Goal: Information Seeking & Learning: Check status

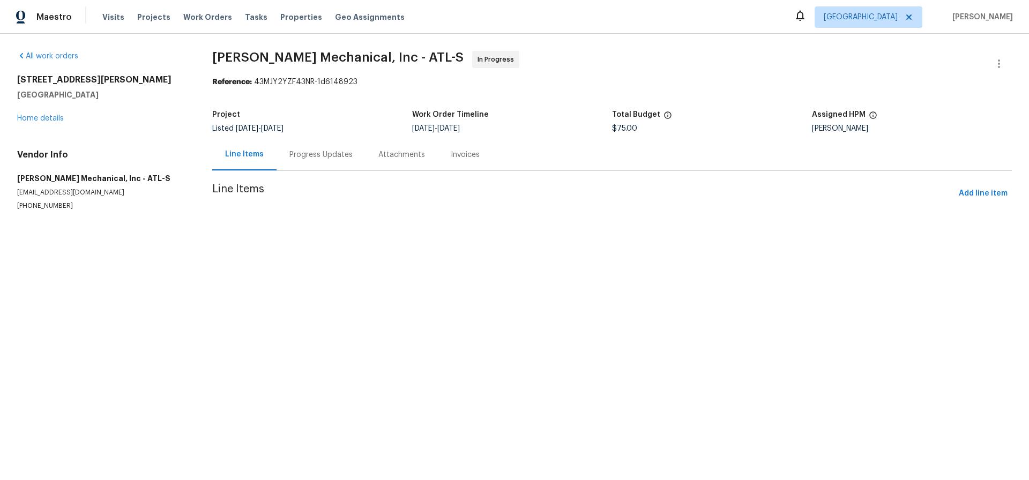
click at [321, 158] on div "Progress Updates" at bounding box center [320, 155] width 63 height 11
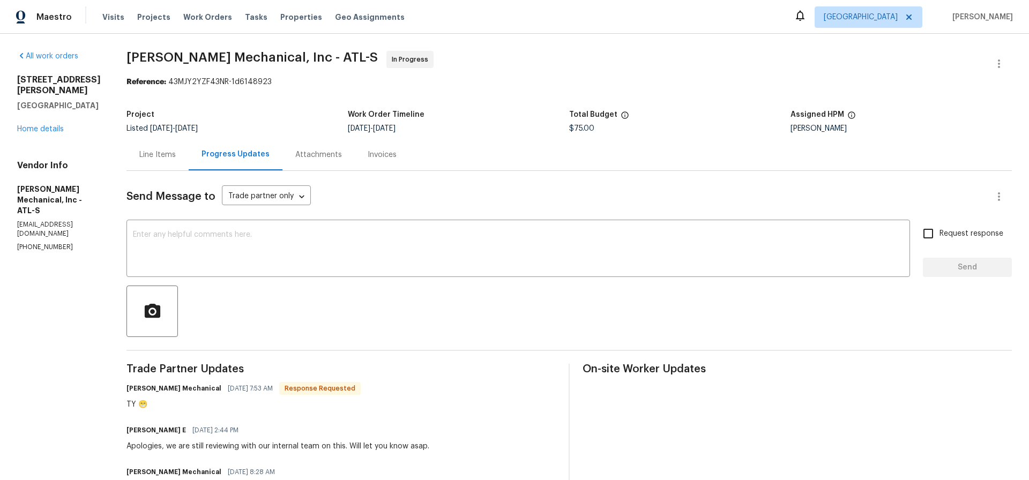
click at [176, 157] on div "Line Items" at bounding box center [157, 155] width 36 height 11
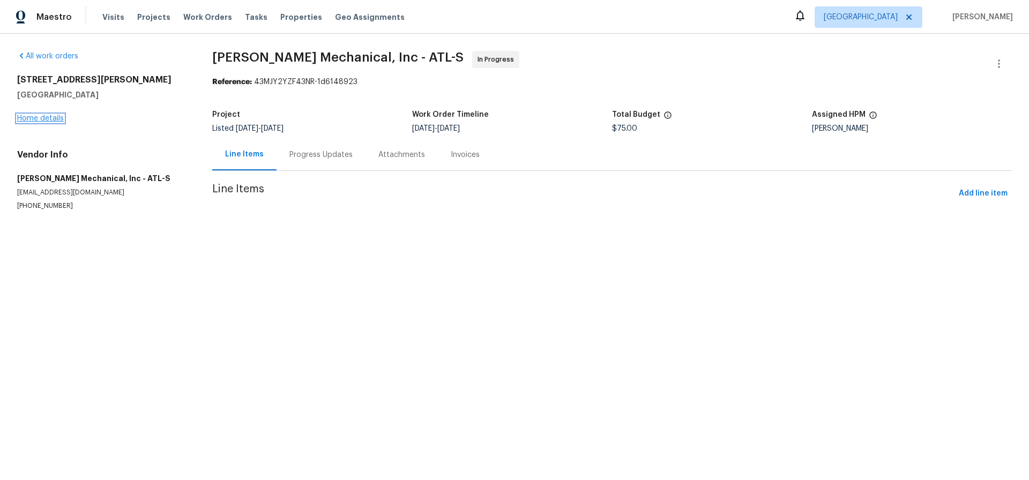
click at [40, 118] on link "Home details" at bounding box center [40, 119] width 47 height 8
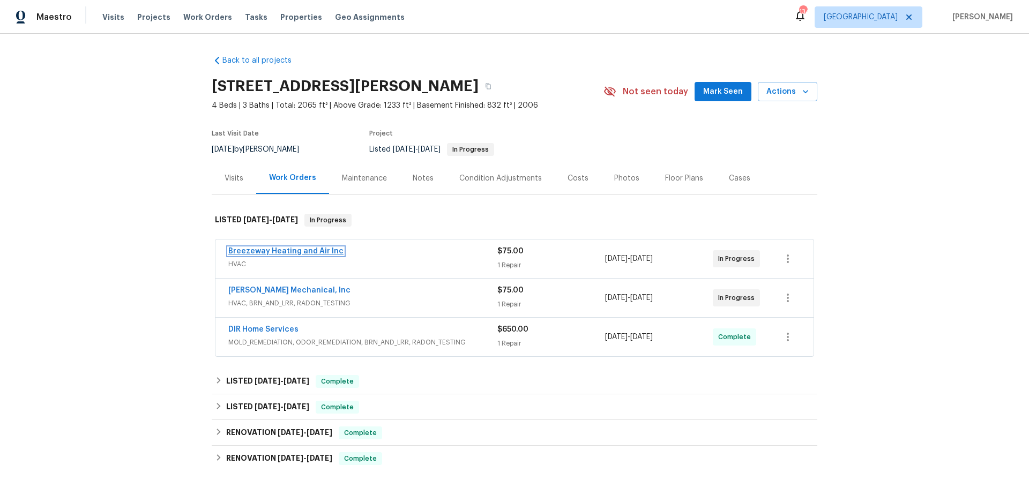
click at [305, 250] on link "Breezeway Heating and Air Inc" at bounding box center [285, 252] width 115 height 8
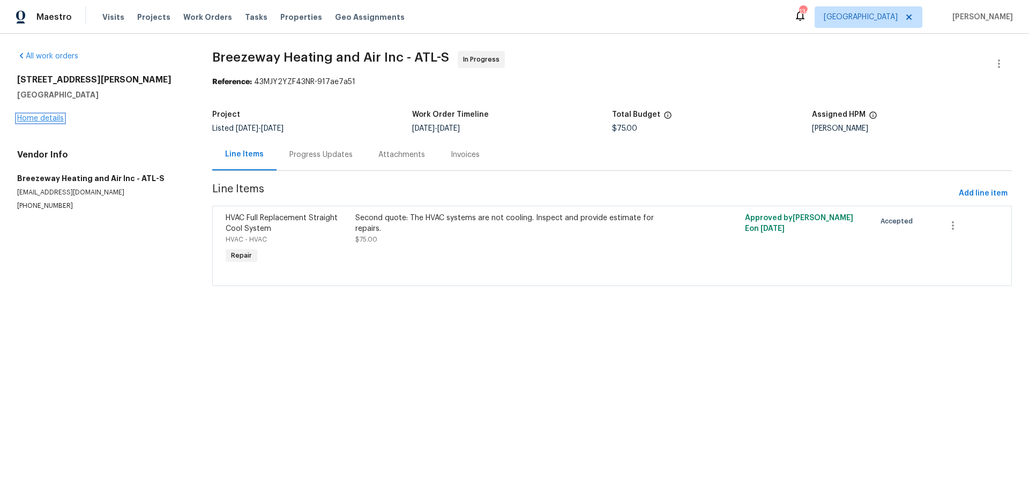
click at [56, 117] on link "Home details" at bounding box center [40, 119] width 47 height 8
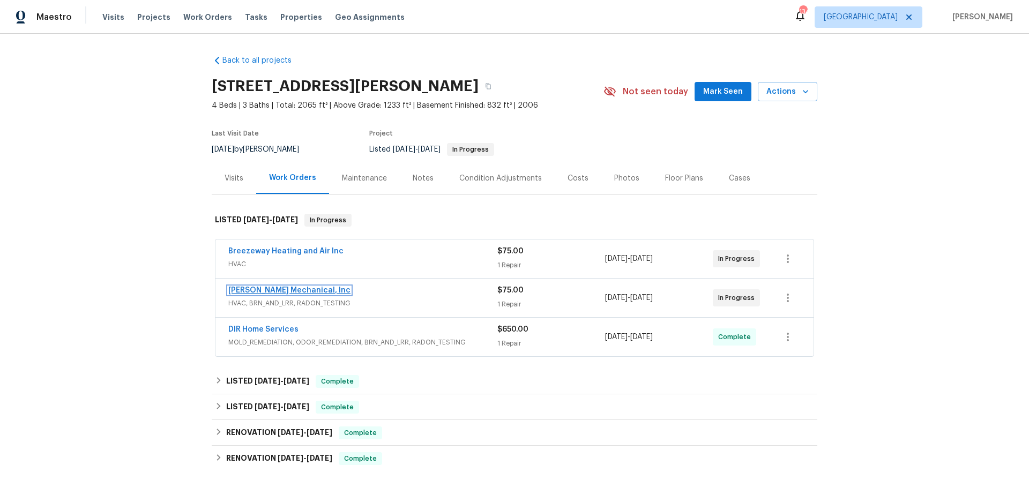
click at [302, 289] on link "JH Martin Mechanical, Inc" at bounding box center [289, 291] width 122 height 8
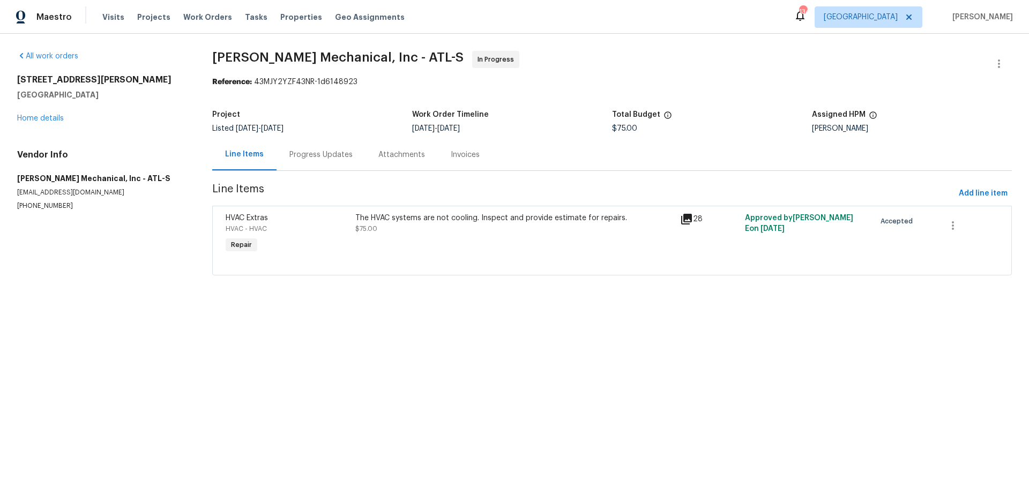
click at [402, 211] on div "The HVAC systems are not cooling. Inspect and provide estimate for repairs. $75…" at bounding box center [514, 234] width 325 height 49
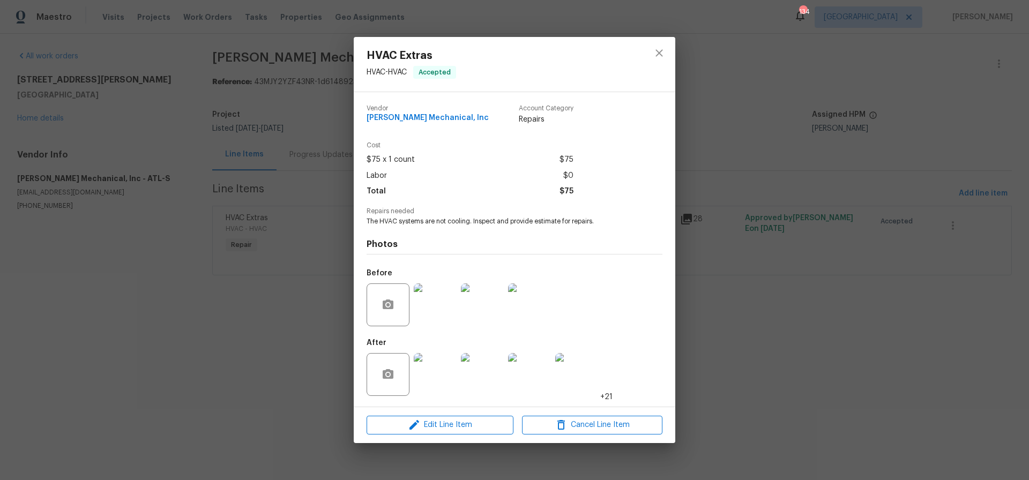
click at [444, 316] on img at bounding box center [435, 304] width 43 height 43
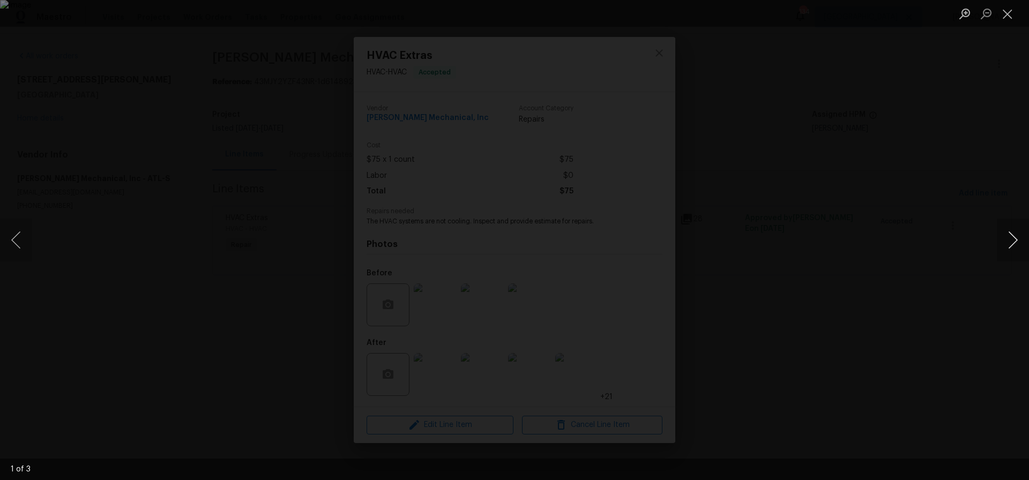
click at [1014, 239] on button "Next image" at bounding box center [1013, 240] width 32 height 43
click at [1009, 13] on button "Close lightbox" at bounding box center [1007, 13] width 21 height 19
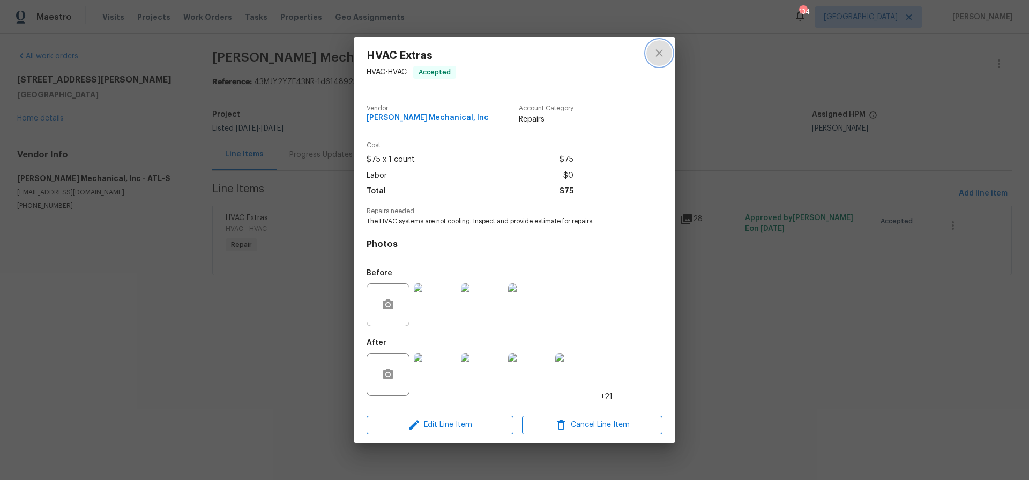
click at [658, 52] on icon "close" at bounding box center [658, 53] width 7 height 7
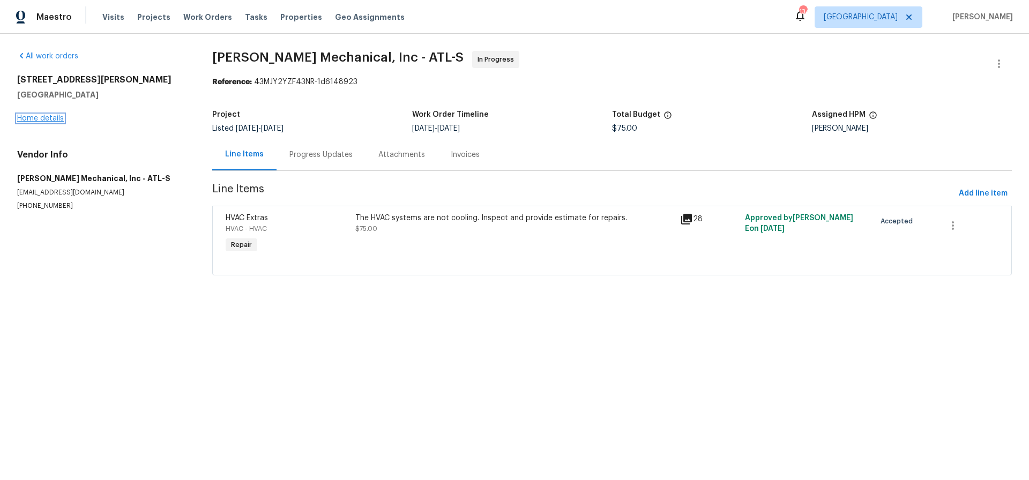
click at [25, 115] on link "Home details" at bounding box center [40, 119] width 47 height 8
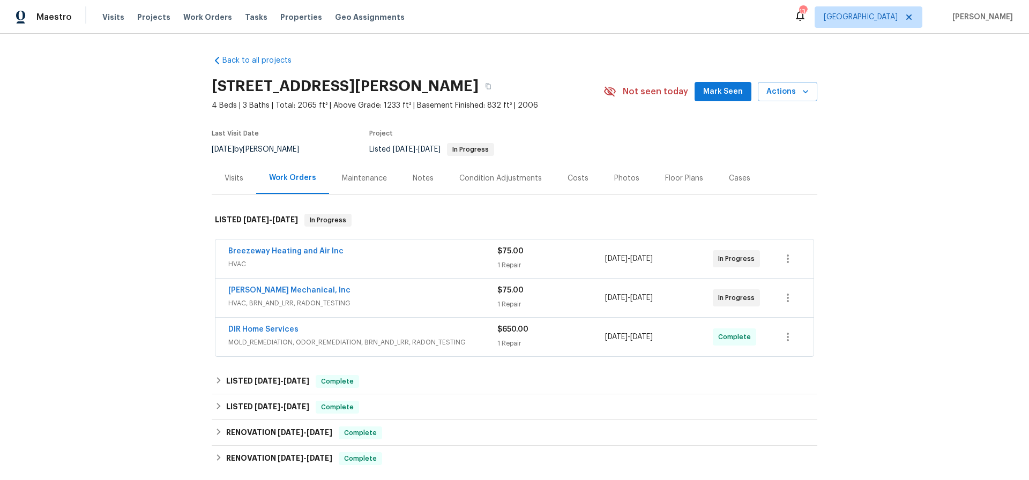
click at [571, 177] on div "Costs" at bounding box center [577, 178] width 21 height 11
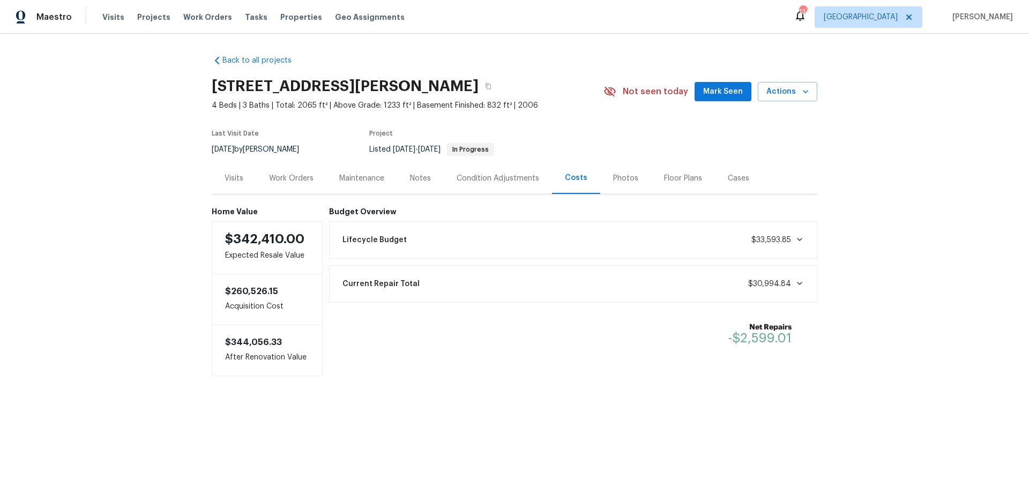
click at [624, 176] on div "Photos" at bounding box center [625, 178] width 25 height 11
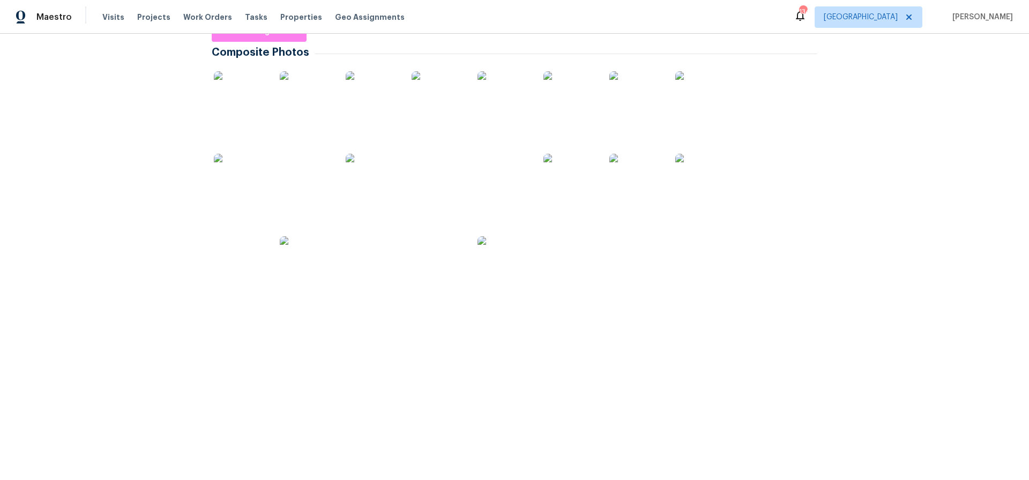
scroll to position [187, 0]
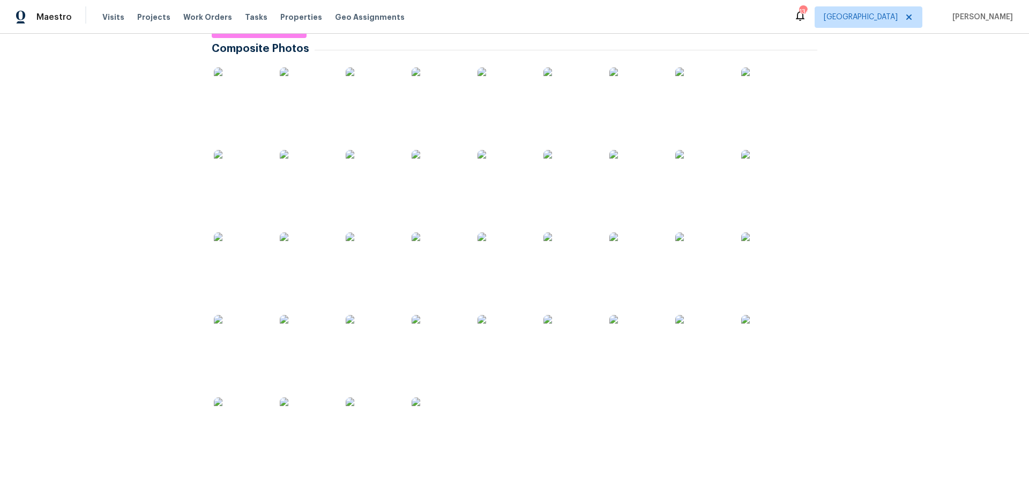
click at [263, 97] on img at bounding box center [241, 95] width 54 height 54
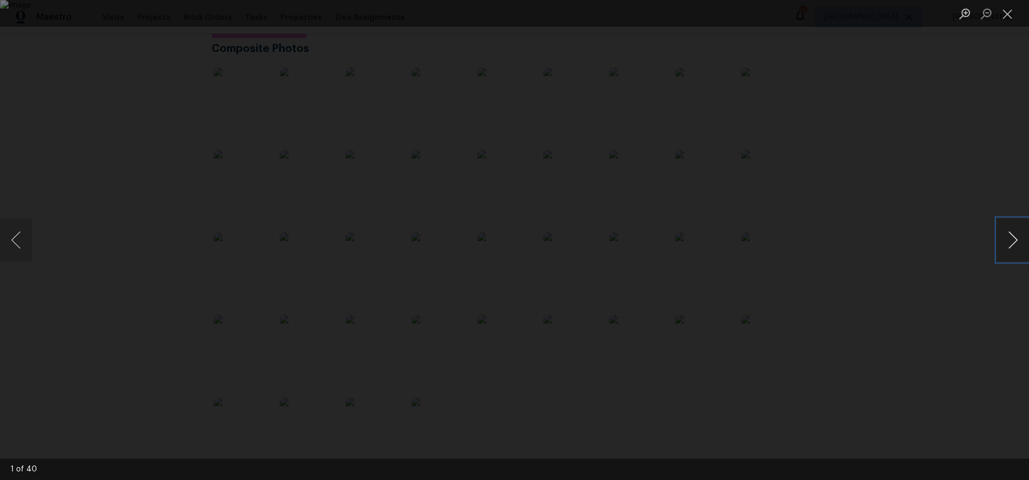
click at [1013, 240] on button "Next image" at bounding box center [1013, 240] width 32 height 43
click at [1012, 240] on button "Next image" at bounding box center [1013, 240] width 32 height 43
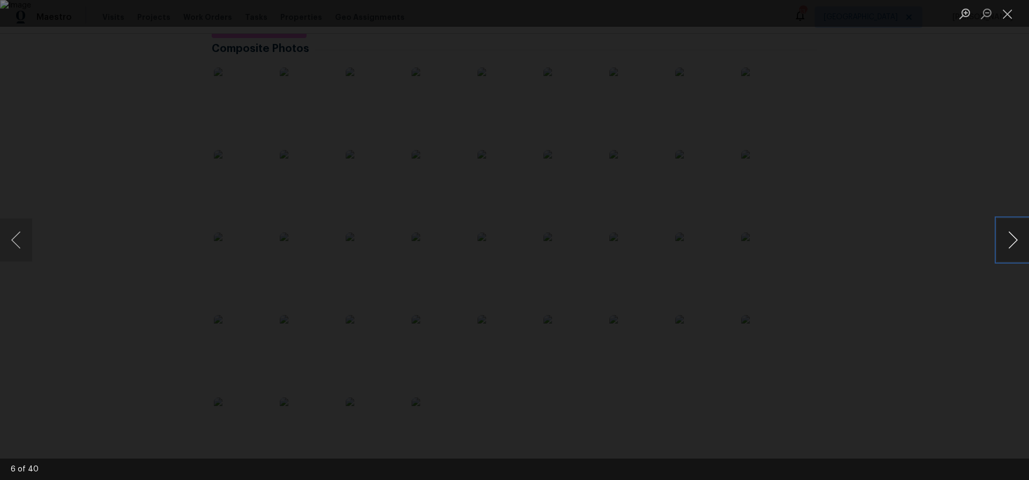
click at [1012, 240] on button "Next image" at bounding box center [1013, 240] width 32 height 43
click at [1013, 240] on button "Next image" at bounding box center [1013, 240] width 32 height 43
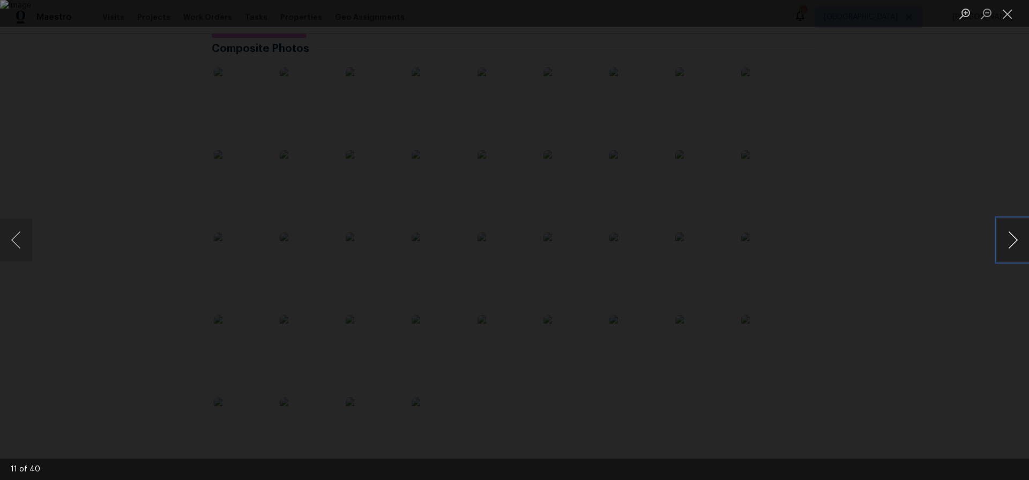
click at [1013, 240] on button "Next image" at bounding box center [1013, 240] width 32 height 43
click at [1007, 13] on button "Close lightbox" at bounding box center [1007, 13] width 21 height 19
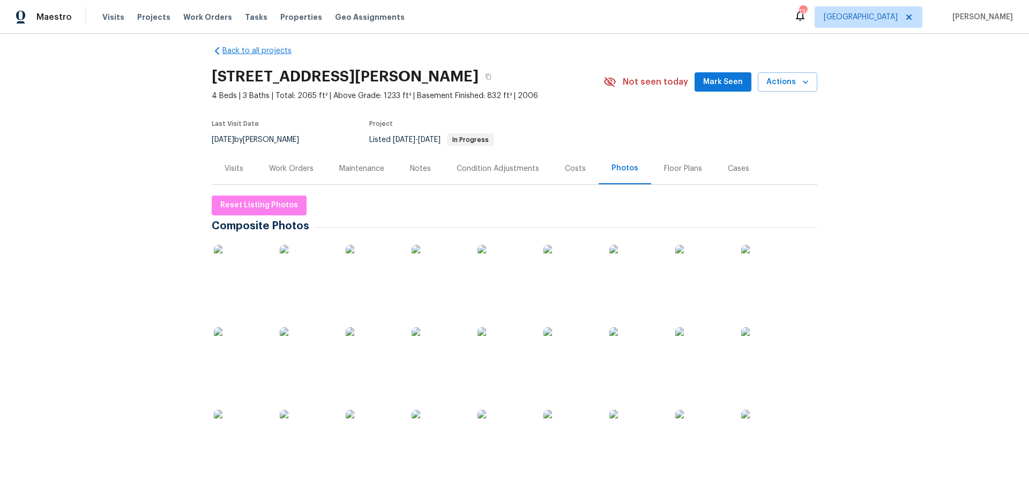
scroll to position [0, 0]
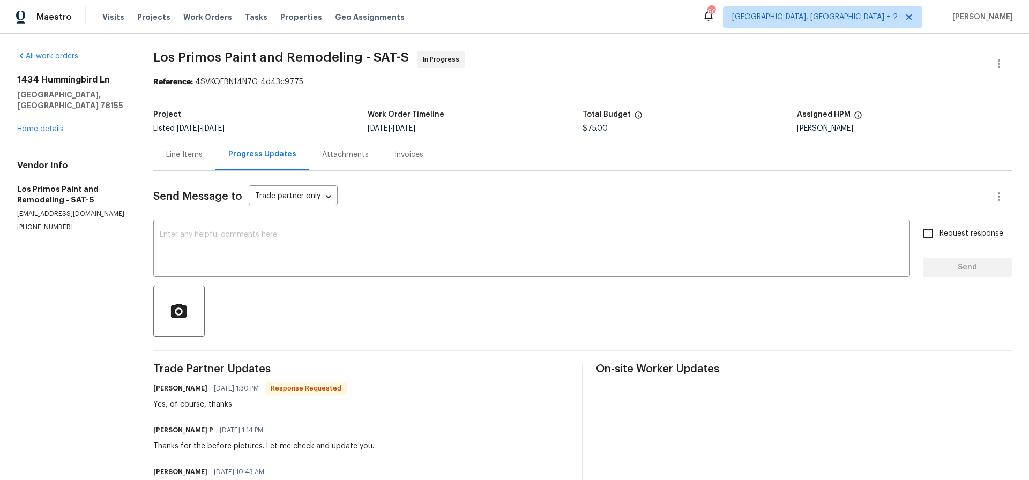
click at [178, 153] on div "Line Items" at bounding box center [184, 155] width 36 height 11
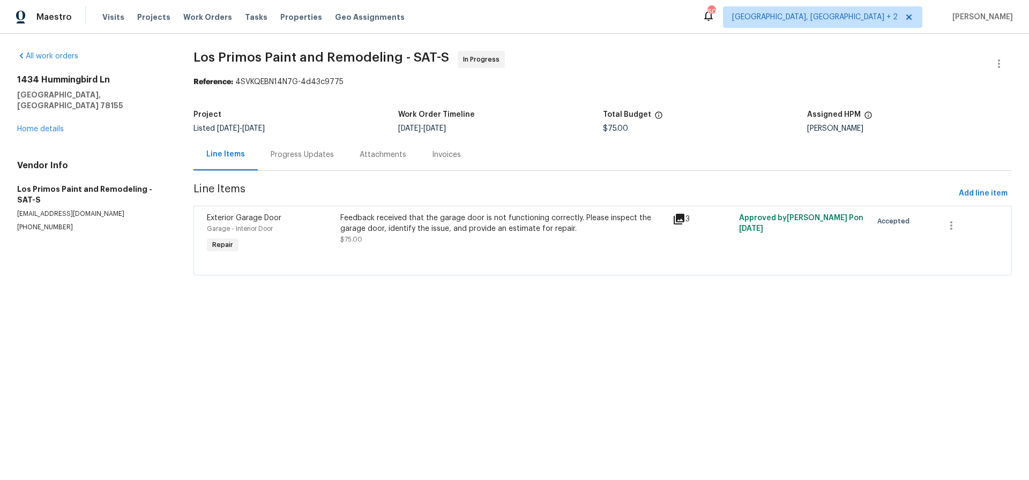
click at [423, 223] on div "Feedback received that the garage door is not functioning correctly. Please ins…" at bounding box center [503, 223] width 326 height 21
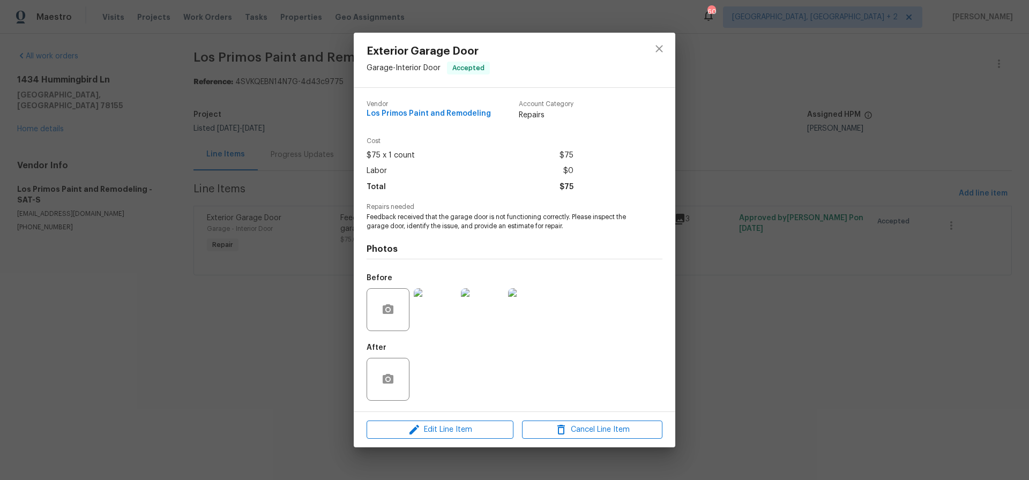
click at [444, 309] on img at bounding box center [435, 309] width 43 height 43
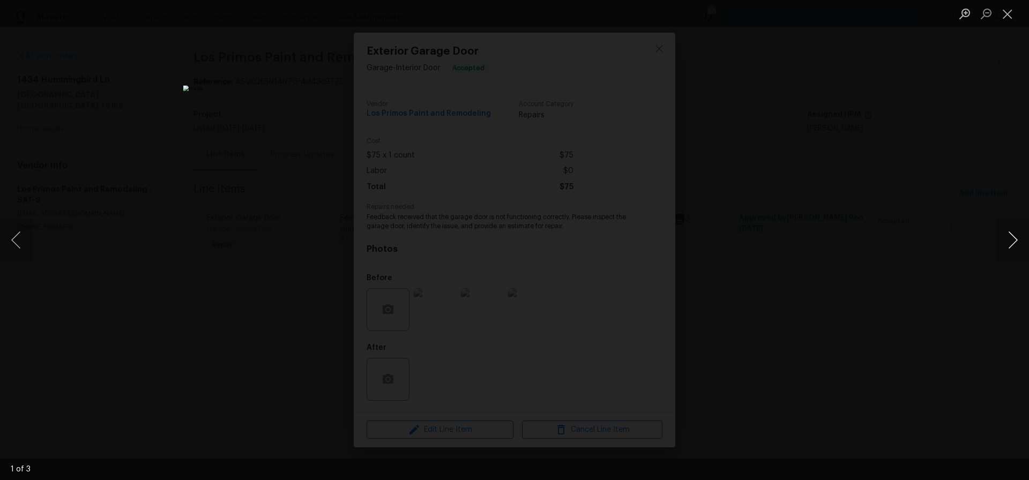
click at [1016, 242] on button "Next image" at bounding box center [1013, 240] width 32 height 43
click at [1005, 16] on button "Close lightbox" at bounding box center [1007, 13] width 21 height 19
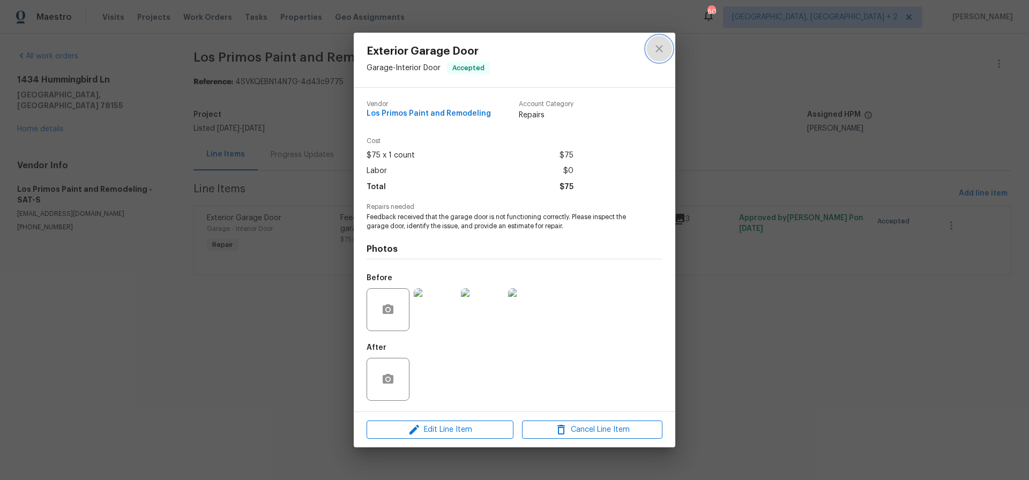
click at [662, 50] on icon "close" at bounding box center [658, 48] width 7 height 7
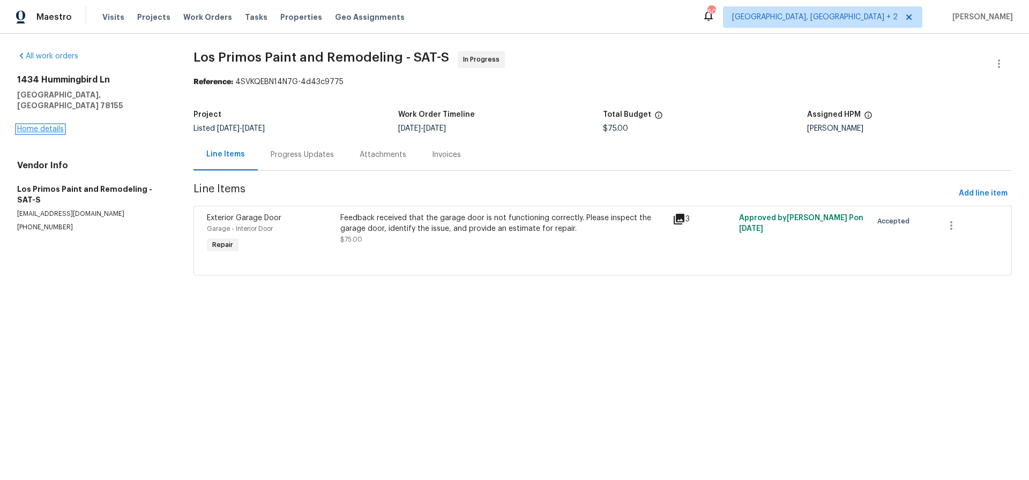
click at [45, 125] on link "Home details" at bounding box center [40, 129] width 47 height 8
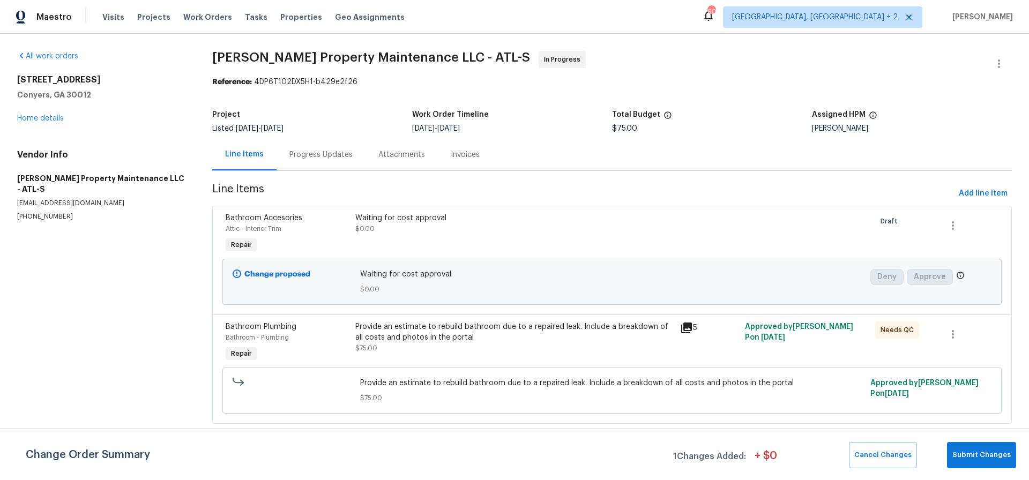
click at [467, 333] on div "Provide an estimate to rebuild bathroom due to a repaired leak. Include a break…" at bounding box center [514, 332] width 318 height 21
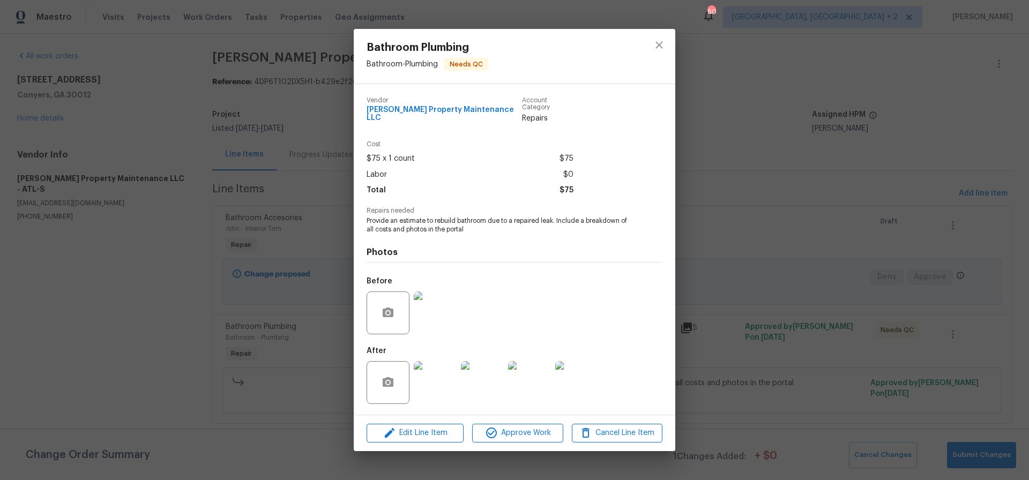
click at [439, 384] on img at bounding box center [435, 382] width 43 height 43
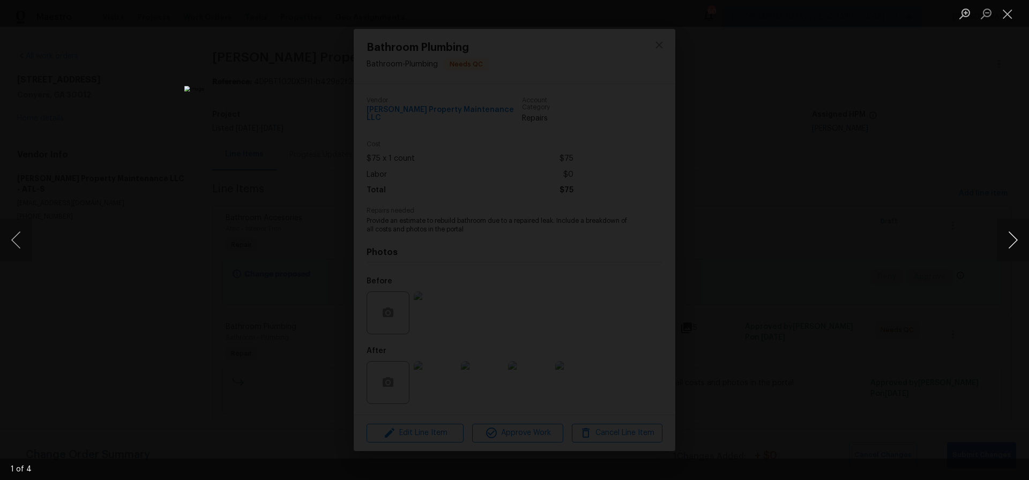
click at [1016, 242] on button "Next image" at bounding box center [1013, 240] width 32 height 43
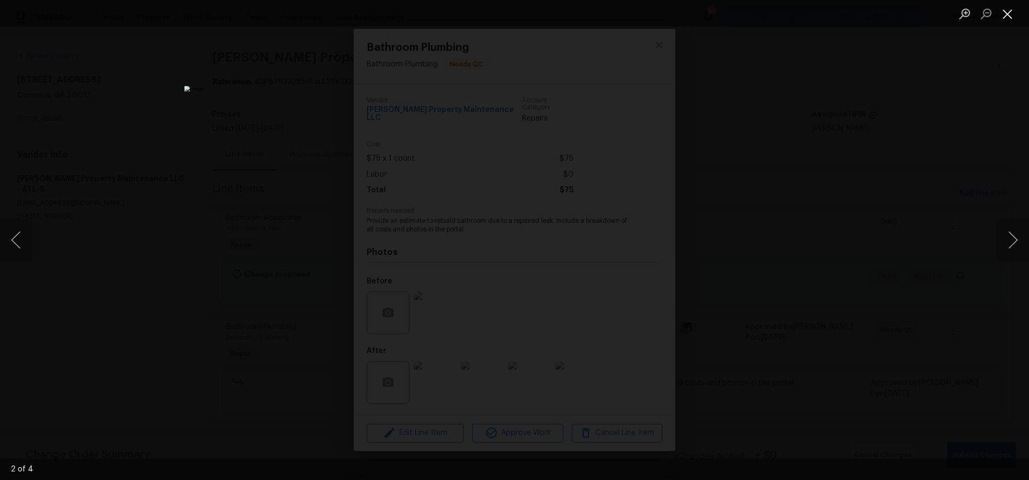
click at [1006, 15] on button "Close lightbox" at bounding box center [1007, 13] width 21 height 19
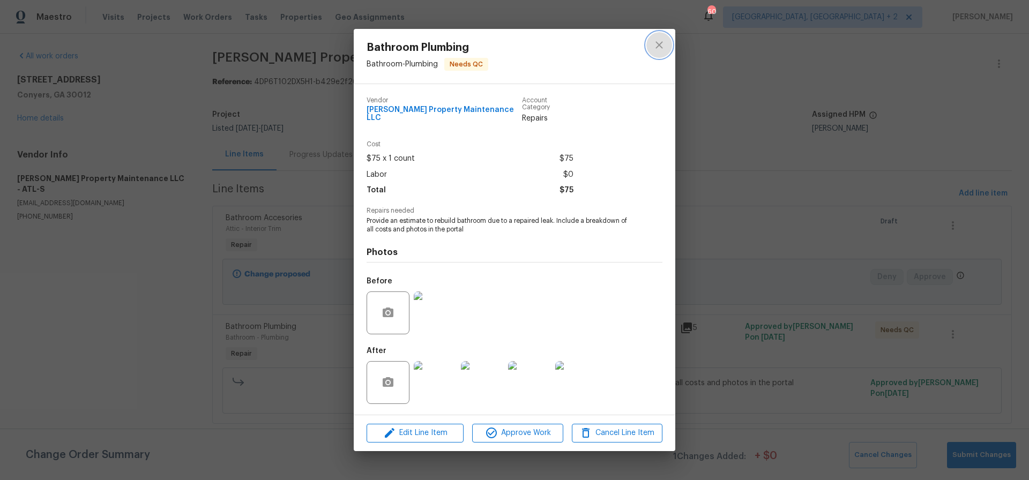
click at [657, 49] on icon "close" at bounding box center [658, 45] width 7 height 7
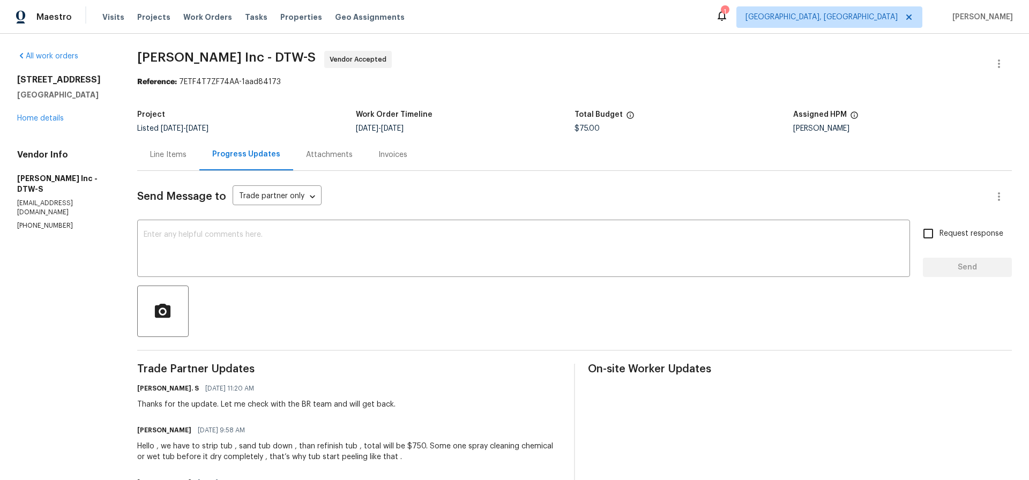
click at [165, 153] on div "Line Items" at bounding box center [168, 155] width 36 height 11
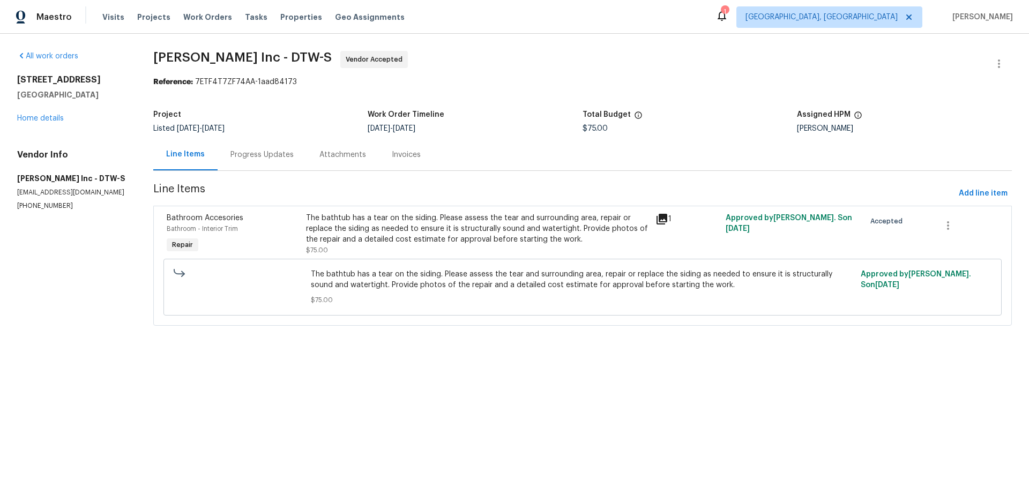
click at [414, 220] on div "The bathtub has a tear on the siding. Please assess the tear and surrounding ar…" at bounding box center [477, 229] width 343 height 32
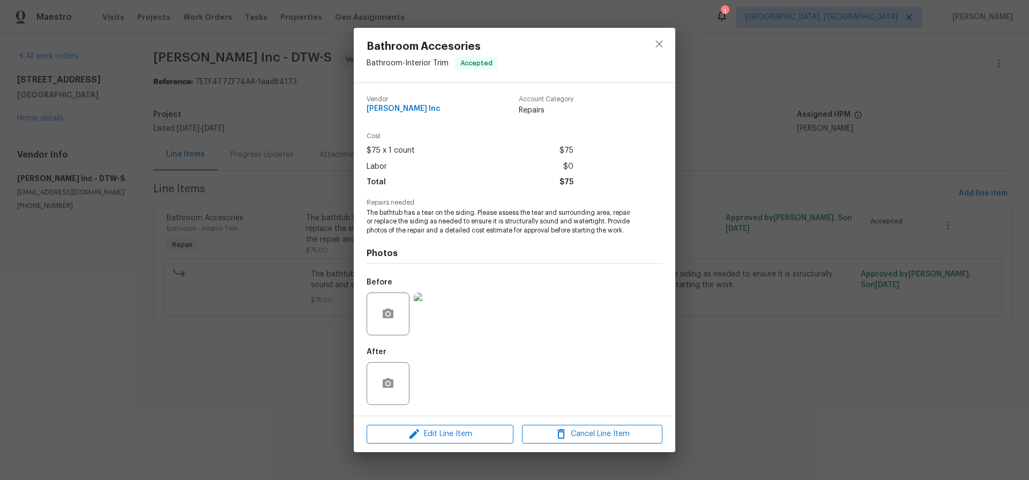
click at [439, 312] on img at bounding box center [435, 314] width 43 height 43
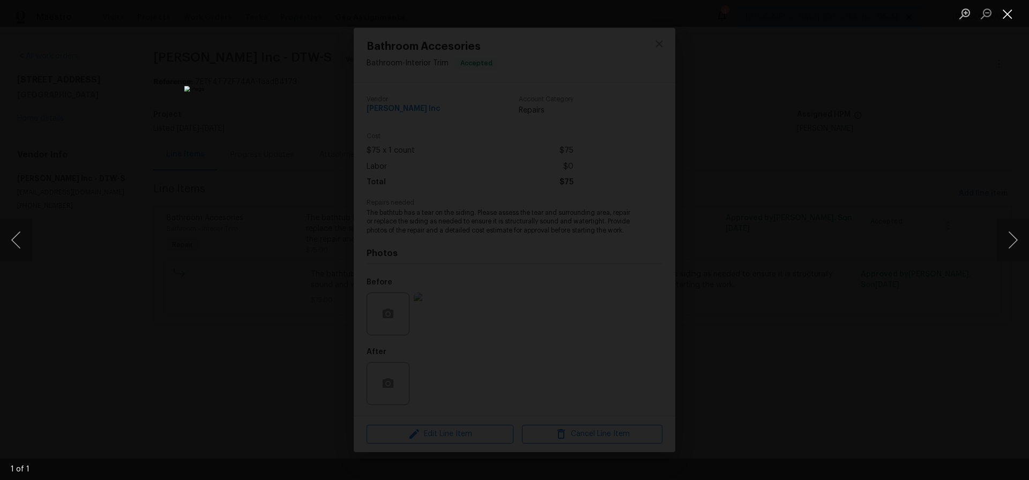
click at [1007, 15] on button "Close lightbox" at bounding box center [1007, 13] width 21 height 19
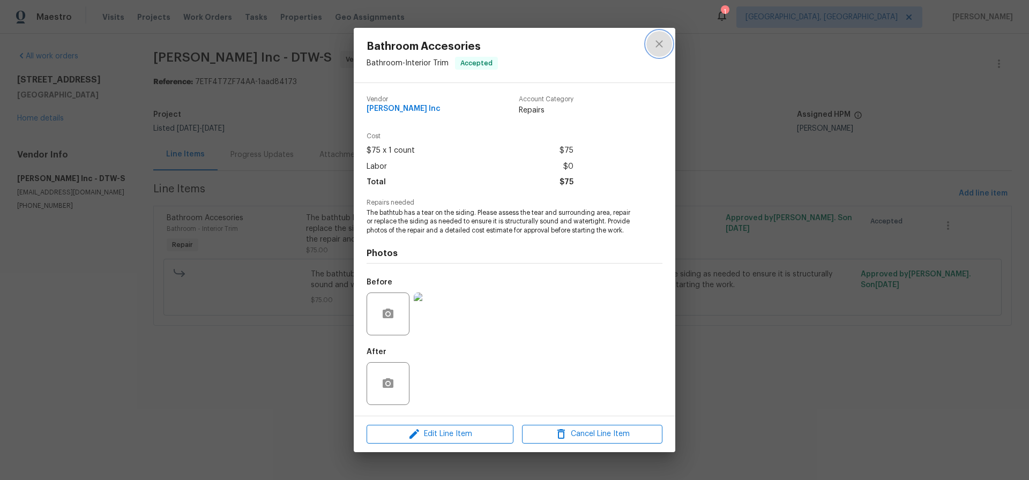
click at [655, 44] on icon "close" at bounding box center [659, 44] width 13 height 13
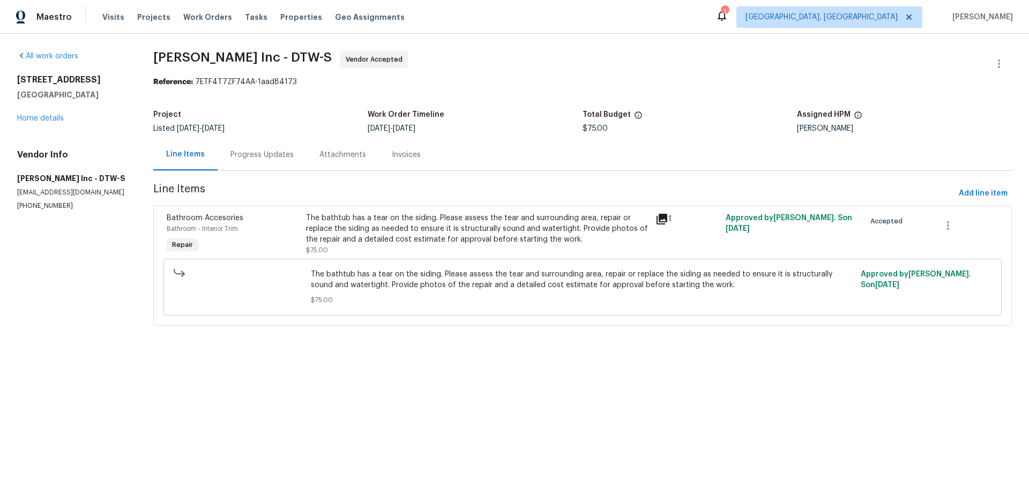
click at [264, 153] on div "Progress Updates" at bounding box center [261, 155] width 63 height 11
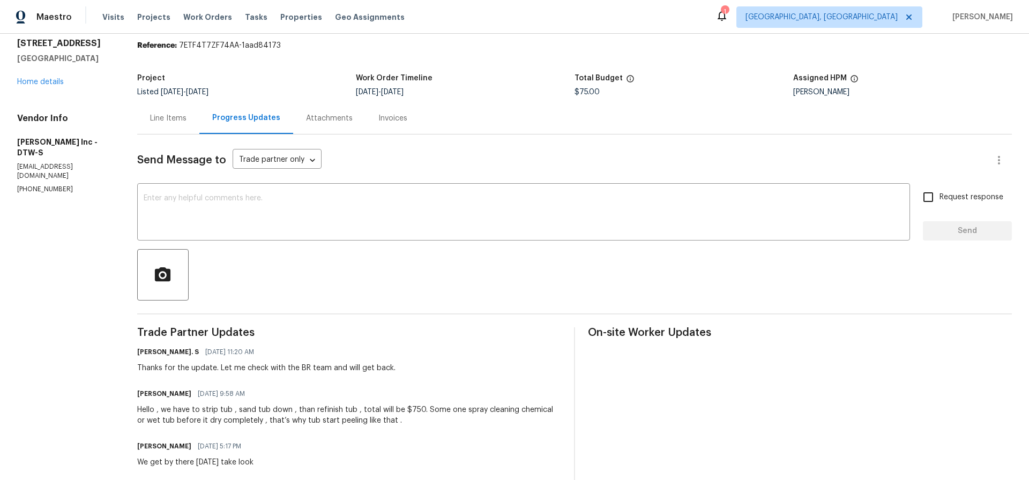
scroll to position [32, 0]
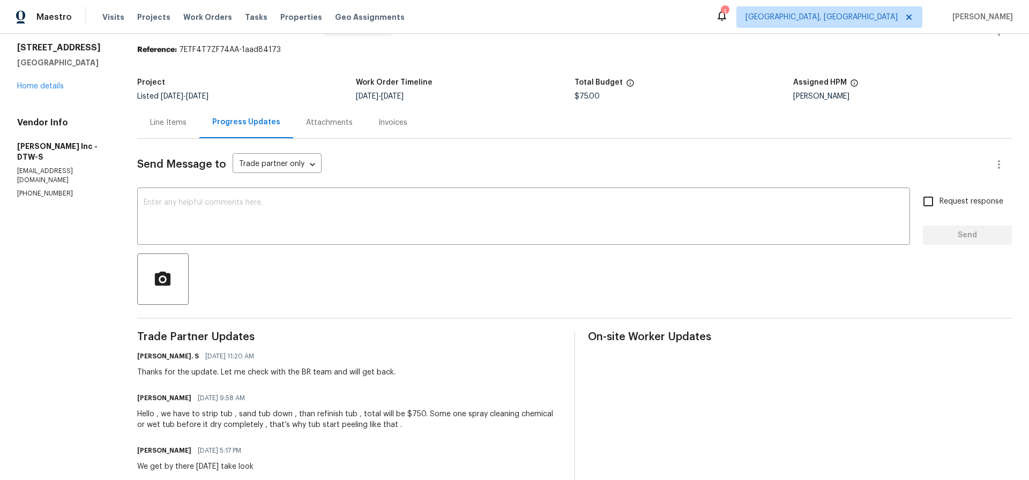
click at [162, 124] on div "Line Items" at bounding box center [168, 122] width 36 height 11
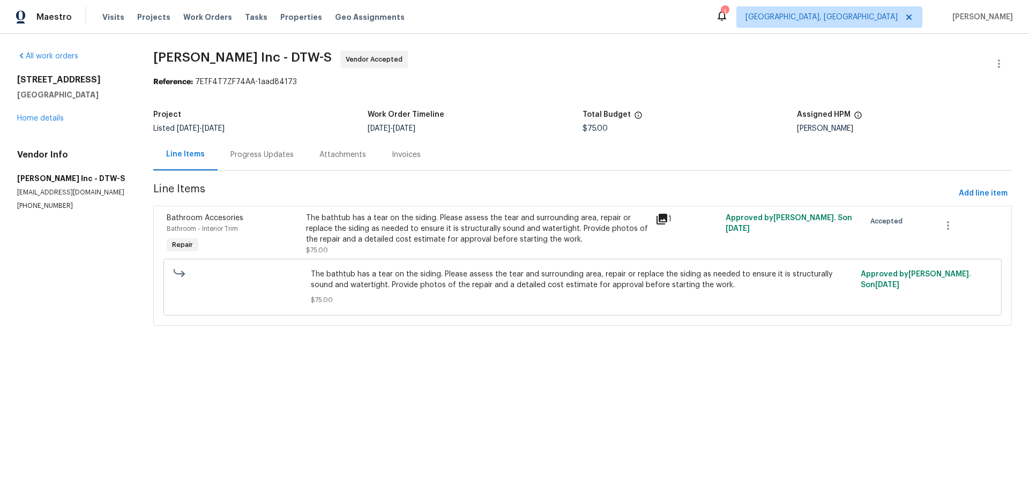
click at [408, 226] on div "The bathtub has a tear on the siding. Please assess the tear and surrounding ar…" at bounding box center [477, 229] width 343 height 32
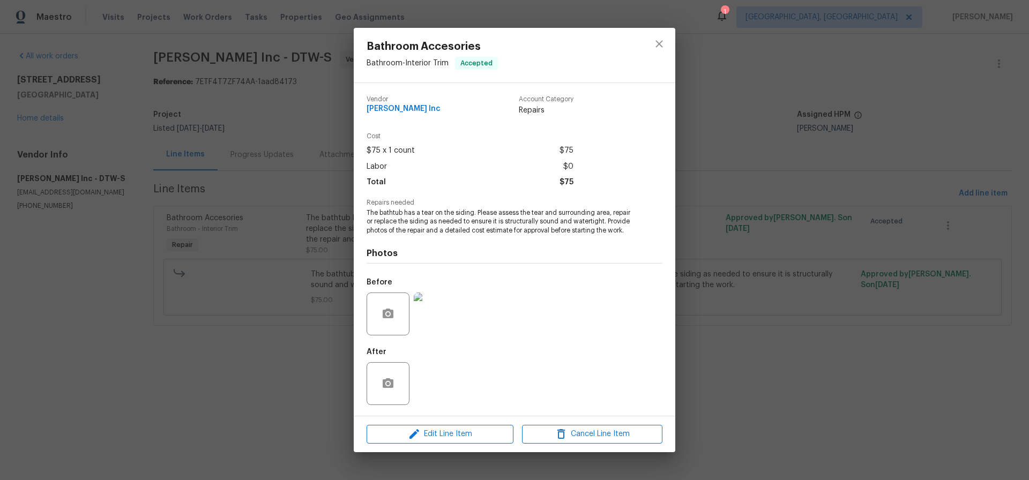
click at [440, 309] on img at bounding box center [435, 314] width 43 height 43
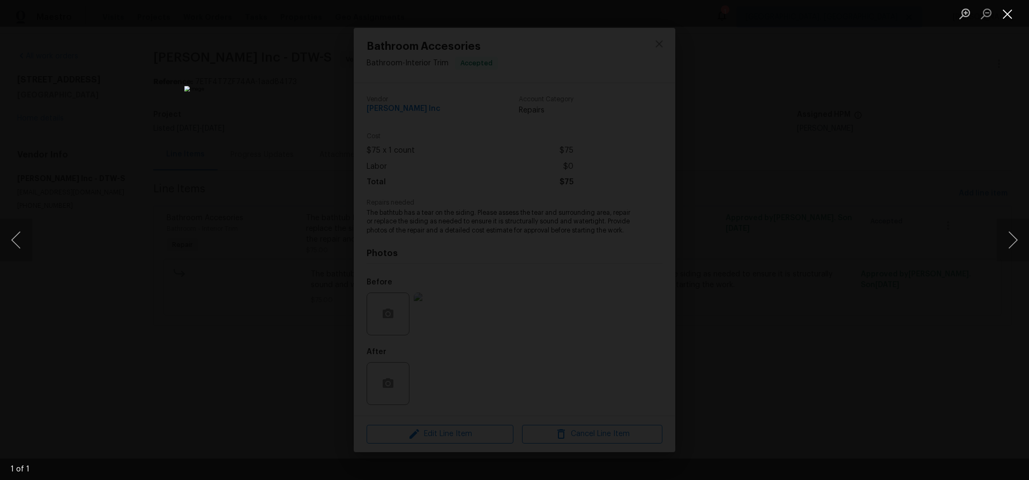
click at [1007, 13] on button "Close lightbox" at bounding box center [1007, 13] width 21 height 19
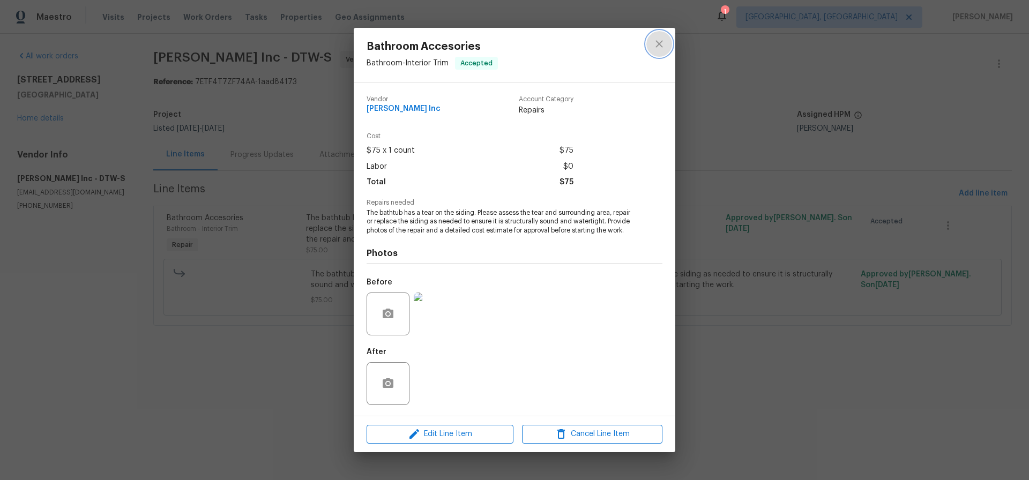
click at [657, 44] on icon "close" at bounding box center [659, 44] width 13 height 13
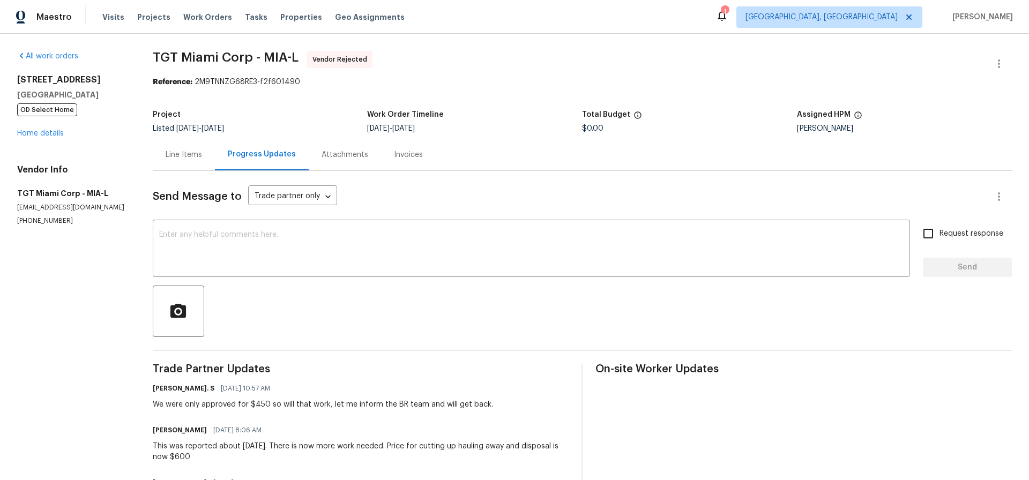
click at [183, 153] on div "Line Items" at bounding box center [184, 155] width 36 height 11
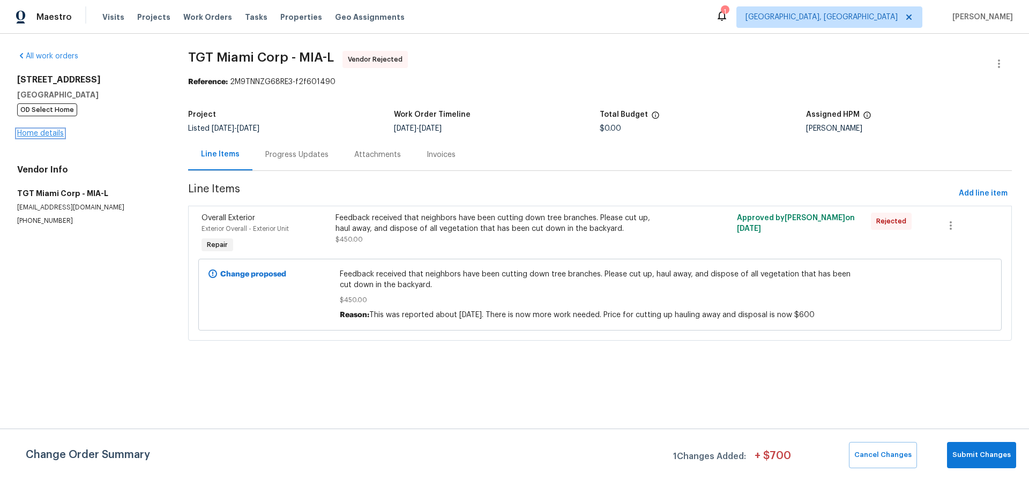
click at [46, 134] on link "Home details" at bounding box center [40, 134] width 47 height 8
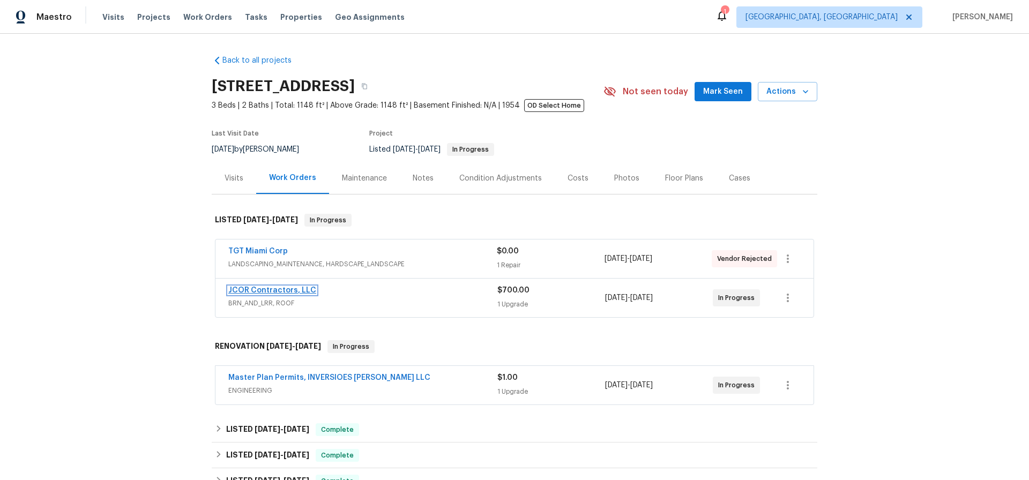
click at [280, 292] on link "JCOR Contractors, LLC" at bounding box center [272, 291] width 88 height 8
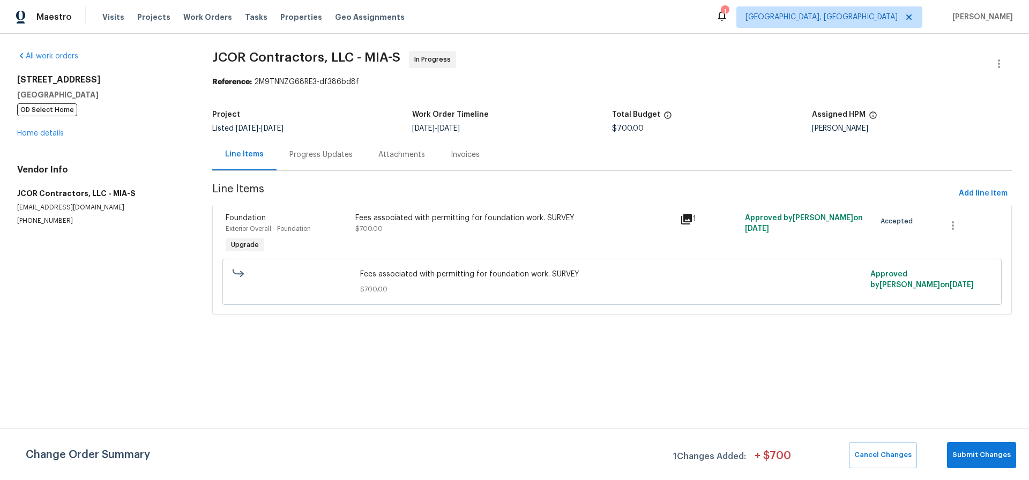
drag, startPoint x: 745, startPoint y: 215, endPoint x: 812, endPoint y: 236, distance: 69.7
click at [812, 236] on div "Approved by [PERSON_NAME] on [DATE]" at bounding box center [807, 234] width 130 height 49
copy span "Approved by [PERSON_NAME] on [DATE]"
click at [750, 259] on div "Fees associated with permitting for foundation work. SURVEY $700.00 Approved by…" at bounding box center [611, 282] width 779 height 46
click at [47, 133] on link "Home details" at bounding box center [40, 134] width 47 height 8
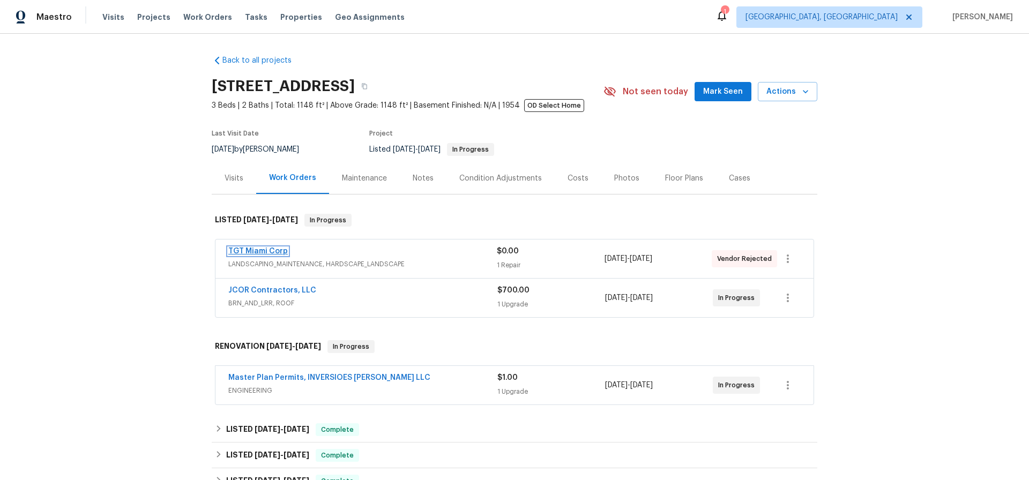
click at [256, 251] on link "TGT Miami Corp" at bounding box center [257, 252] width 59 height 8
